Goal: Task Accomplishment & Management: Manage account settings

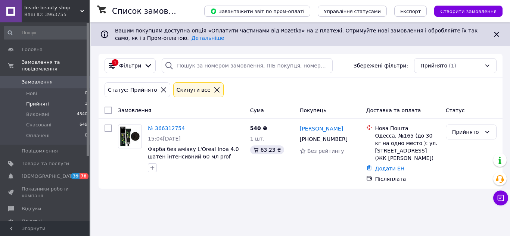
click at [50, 79] on span "Замовлення" at bounding box center [45, 82] width 47 height 7
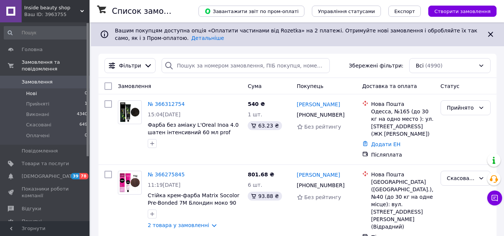
click at [54, 88] on li "Нові 0" at bounding box center [46, 93] width 92 height 10
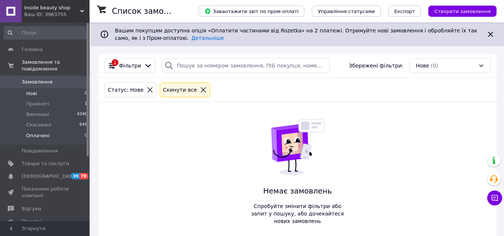
click at [51, 131] on li "Оплачені 0" at bounding box center [46, 138] width 92 height 14
click at [59, 99] on li "Прийняті 1" at bounding box center [46, 104] width 92 height 10
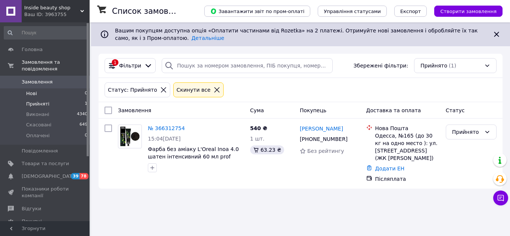
click at [42, 88] on li "Нові 0" at bounding box center [46, 93] width 92 height 10
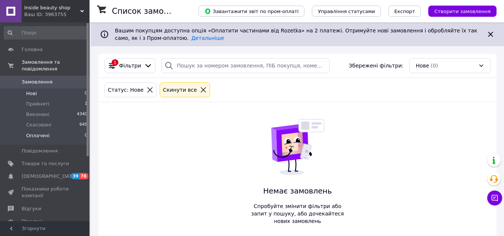
click at [47, 131] on li "Оплачені 0" at bounding box center [46, 138] width 92 height 14
click at [47, 99] on li "Прийняті 1" at bounding box center [46, 104] width 92 height 10
drag, startPoint x: 16, startPoint y: 74, endPoint x: 237, endPoint y: 78, distance: 221.0
click at [16, 79] on span at bounding box center [11, 82] width 22 height 7
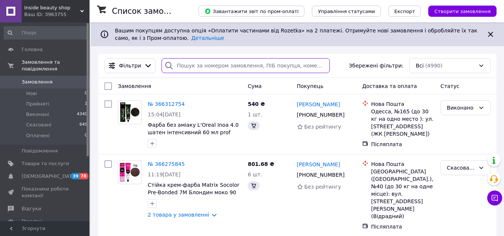
click at [209, 64] on input "search" at bounding box center [246, 65] width 168 height 15
paste input "0987447868"
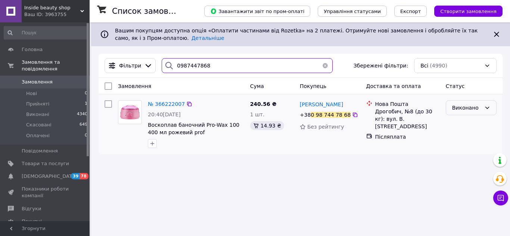
type input "0987447868"
click at [473, 107] on div "Виконано" at bounding box center [466, 108] width 29 height 8
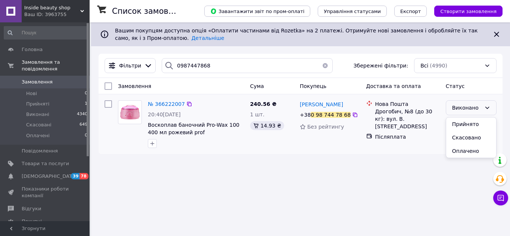
click at [461, 124] on li "Прийнято" at bounding box center [471, 124] width 50 height 13
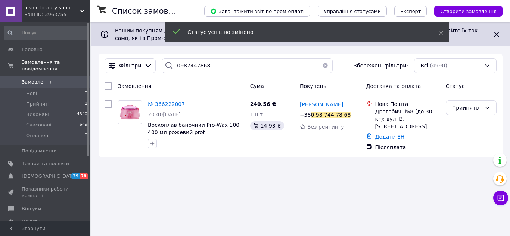
click at [157, 104] on span "№ 366222007" at bounding box center [166, 104] width 37 height 6
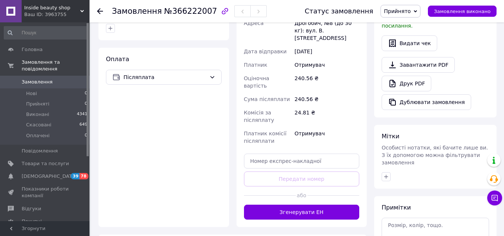
scroll to position [261, 0]
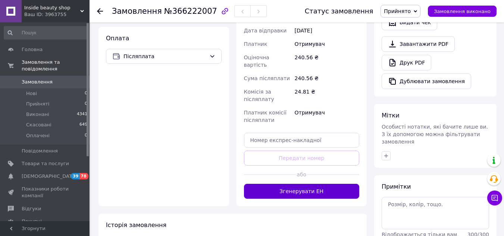
click at [267, 184] on button "Згенерувати ЕН" at bounding box center [302, 191] width 116 height 15
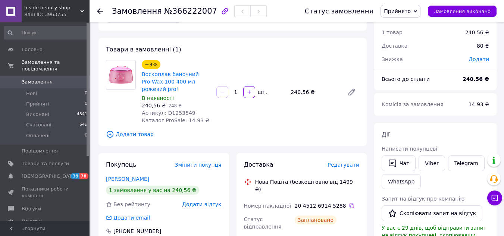
scroll to position [0, 0]
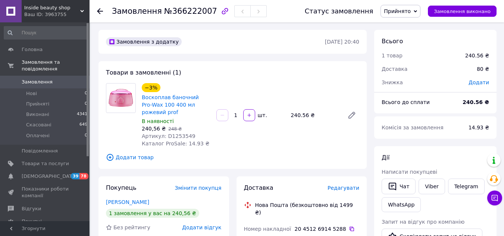
click at [446, 11] on span "Замовлення виконано" at bounding box center [462, 12] width 57 height 6
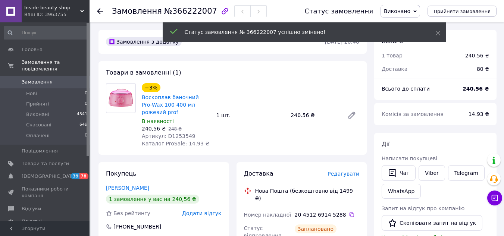
click at [29, 79] on span "Замовлення" at bounding box center [37, 82] width 31 height 7
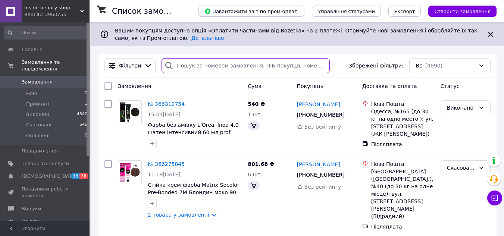
click at [233, 64] on input "search" at bounding box center [246, 65] width 168 height 15
paste input "0973615261"
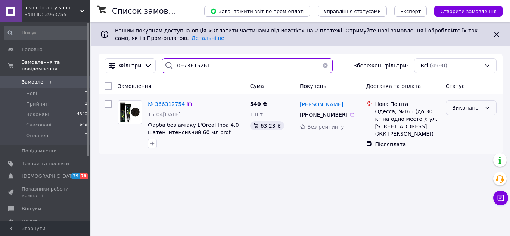
type input "0973615261"
click at [462, 108] on div "Виконано" at bounding box center [466, 108] width 29 height 8
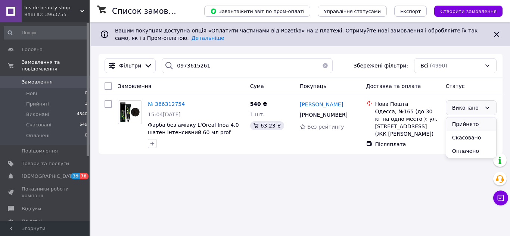
click at [454, 119] on li "Прийнято" at bounding box center [471, 124] width 50 height 13
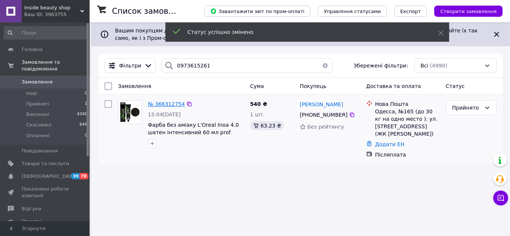
click at [165, 104] on span "№ 366312754" at bounding box center [166, 104] width 37 height 6
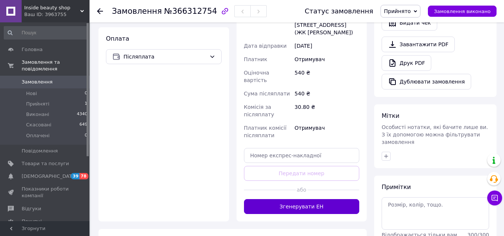
scroll to position [261, 0]
click at [295, 199] on button "Згенерувати ЕН" at bounding box center [302, 206] width 116 height 15
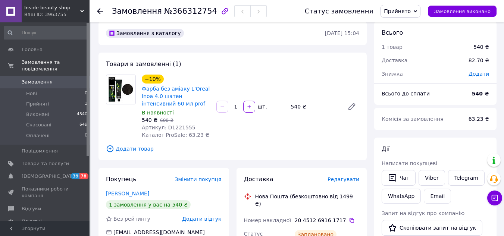
scroll to position [0, 0]
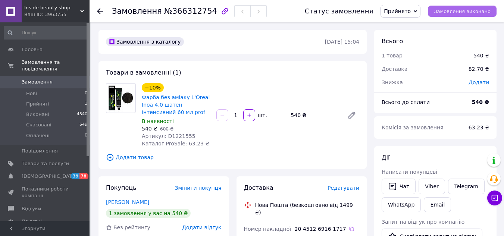
click at [446, 10] on span "Замовлення виконано" at bounding box center [462, 12] width 57 height 6
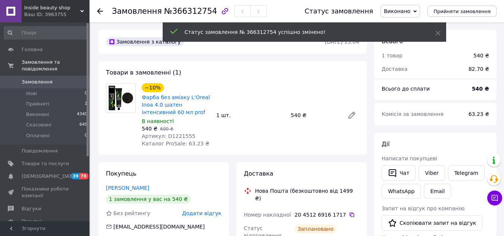
drag, startPoint x: 19, startPoint y: 75, endPoint x: 296, endPoint y: 210, distance: 307.3
click at [19, 79] on span at bounding box center [11, 82] width 22 height 7
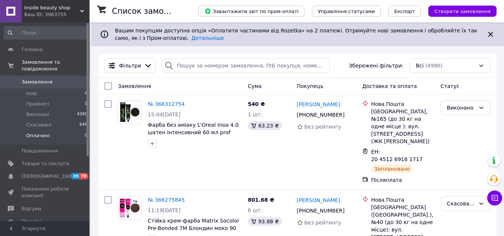
drag, startPoint x: 49, startPoint y: 87, endPoint x: 52, endPoint y: 128, distance: 40.4
click at [49, 88] on li "Нові 0" at bounding box center [46, 93] width 92 height 10
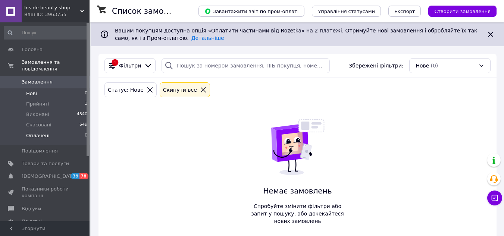
click at [52, 131] on li "Оплачені 0" at bounding box center [46, 138] width 92 height 14
click at [51, 99] on li "Прийняті 1" at bounding box center [46, 104] width 92 height 10
click at [48, 88] on li "Нові 0" at bounding box center [46, 93] width 92 height 10
click at [46, 132] on span "Оплачені" at bounding box center [38, 135] width 24 height 7
click at [46, 101] on span "Прийняті" at bounding box center [37, 104] width 23 height 7
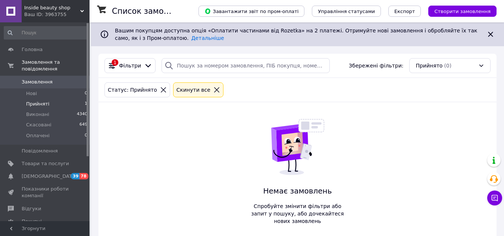
click at [47, 79] on span "Замовлення" at bounding box center [37, 82] width 31 height 7
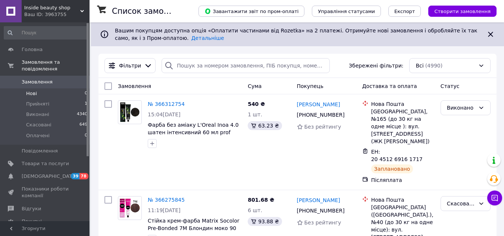
click at [38, 90] on li "Нові 0" at bounding box center [46, 93] width 92 height 10
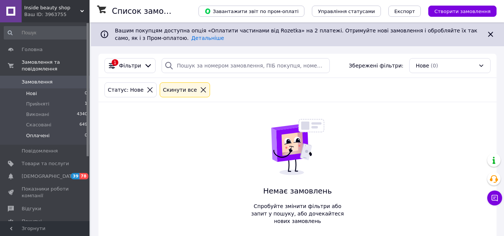
click at [51, 131] on li "Оплачені 0" at bounding box center [46, 138] width 92 height 14
